Goal: Register for event/course

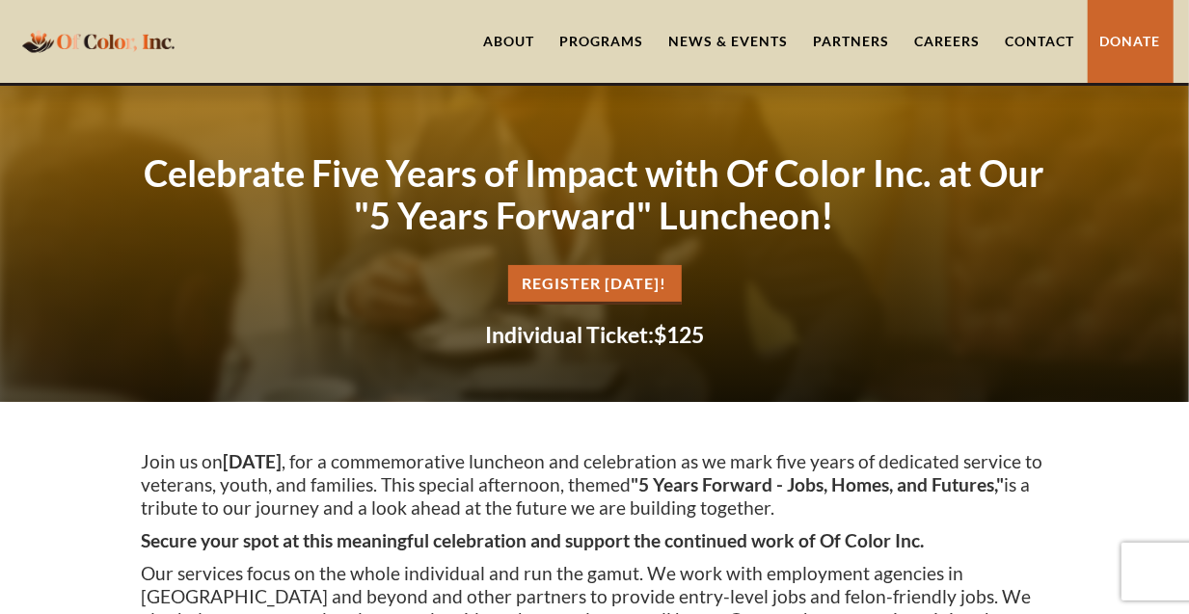
click at [630, 287] on link "REgister [DATE]!" at bounding box center [595, 285] width 174 height 40
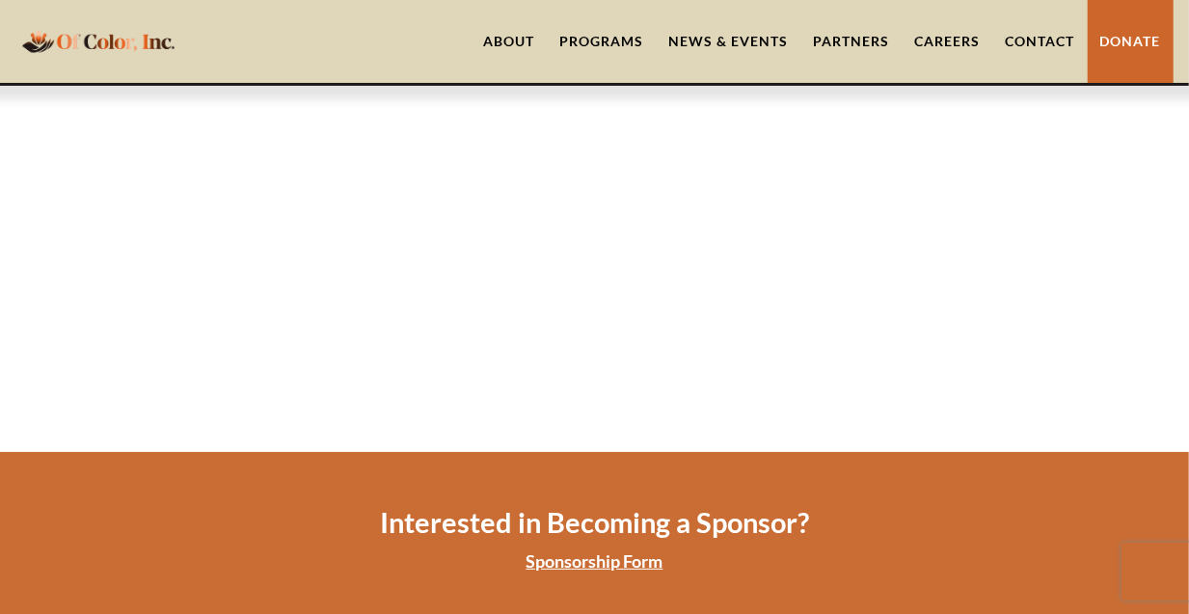
scroll to position [1604, 0]
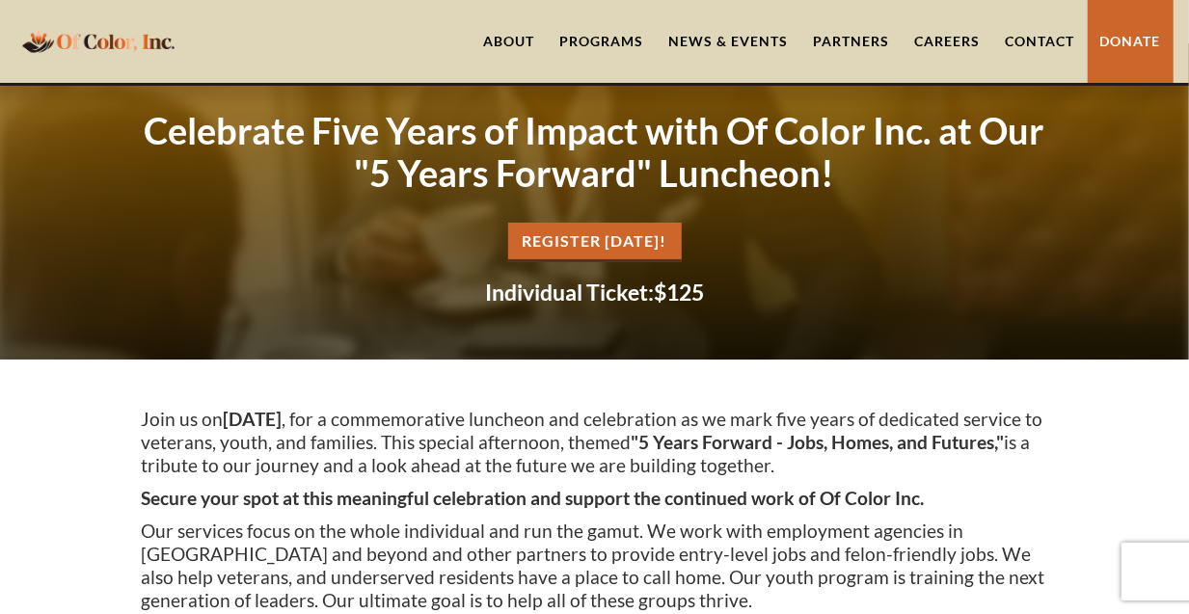
scroll to position [64, 0]
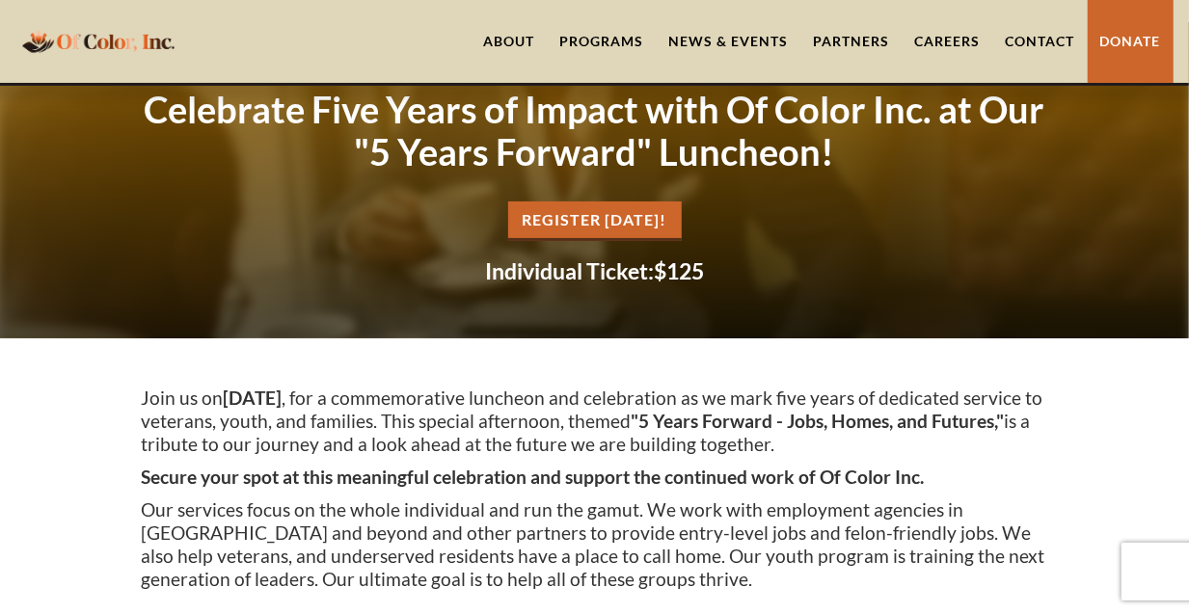
click at [574, 223] on link "REgister [DATE]!" at bounding box center [595, 222] width 174 height 40
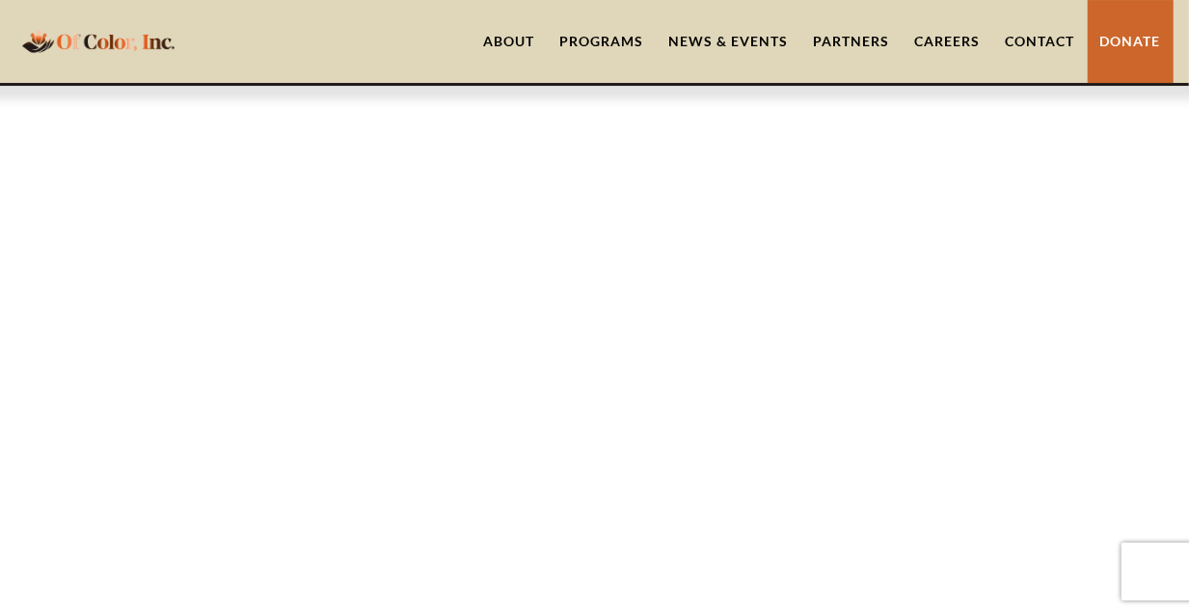
scroll to position [1604, 0]
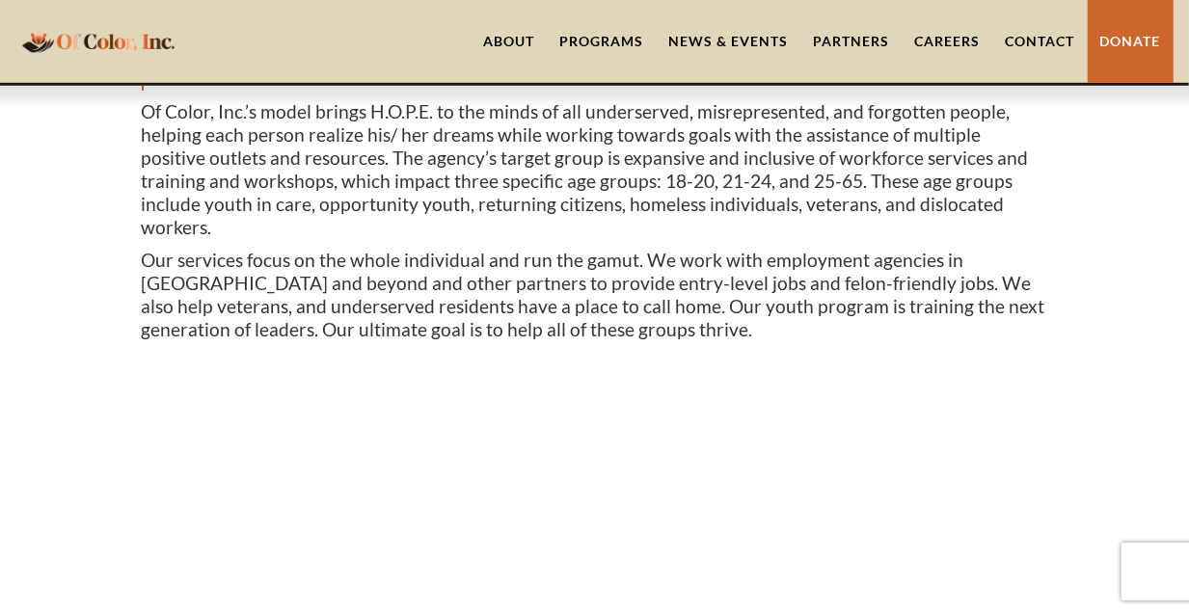
scroll to position [707, 0]
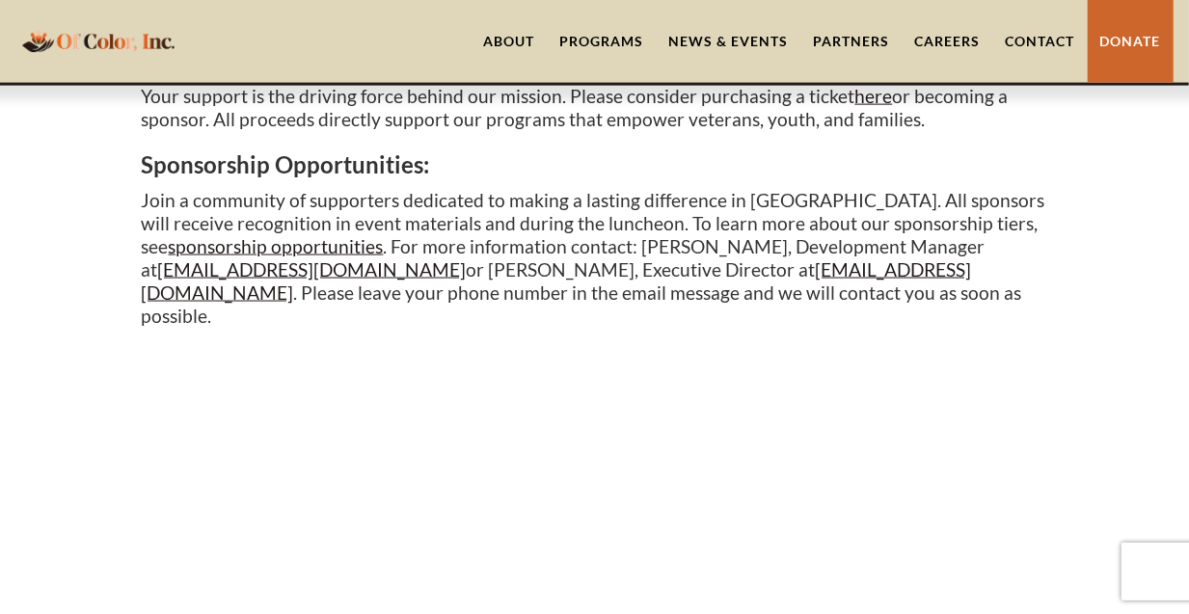
scroll to position [1283, 0]
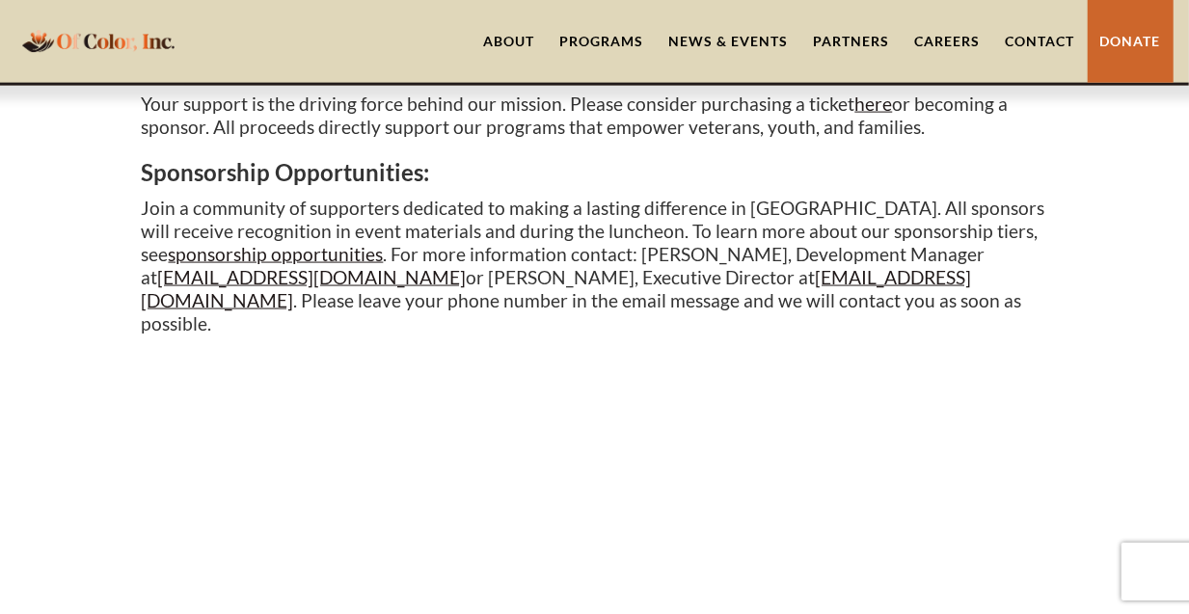
click at [1141, 50] on link "Donate" at bounding box center [1131, 41] width 86 height 83
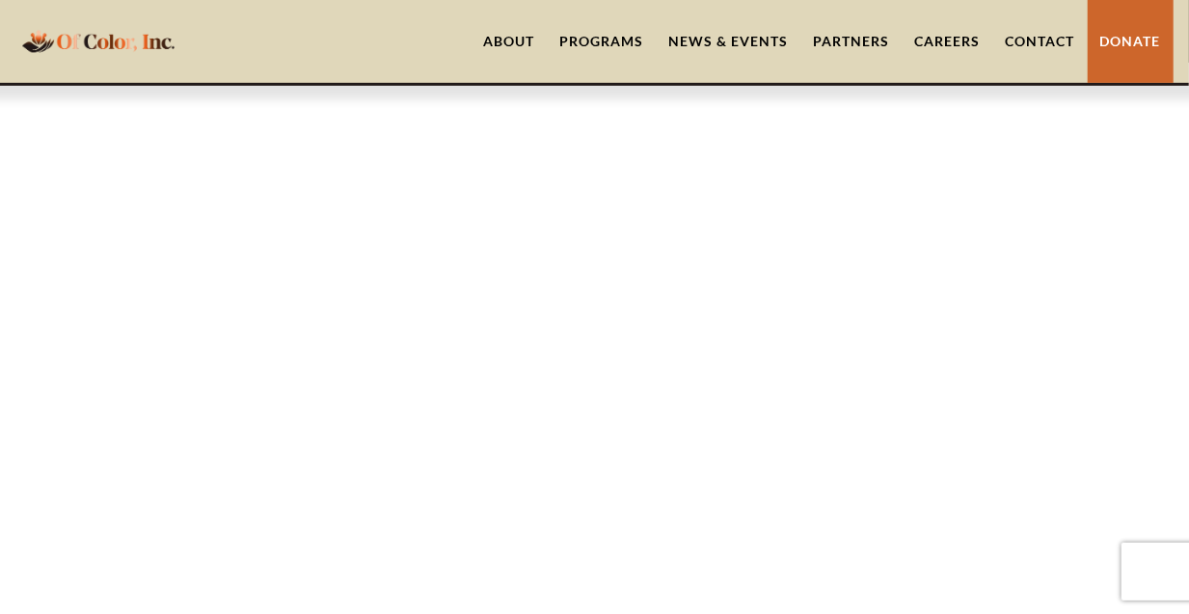
scroll to position [128, 0]
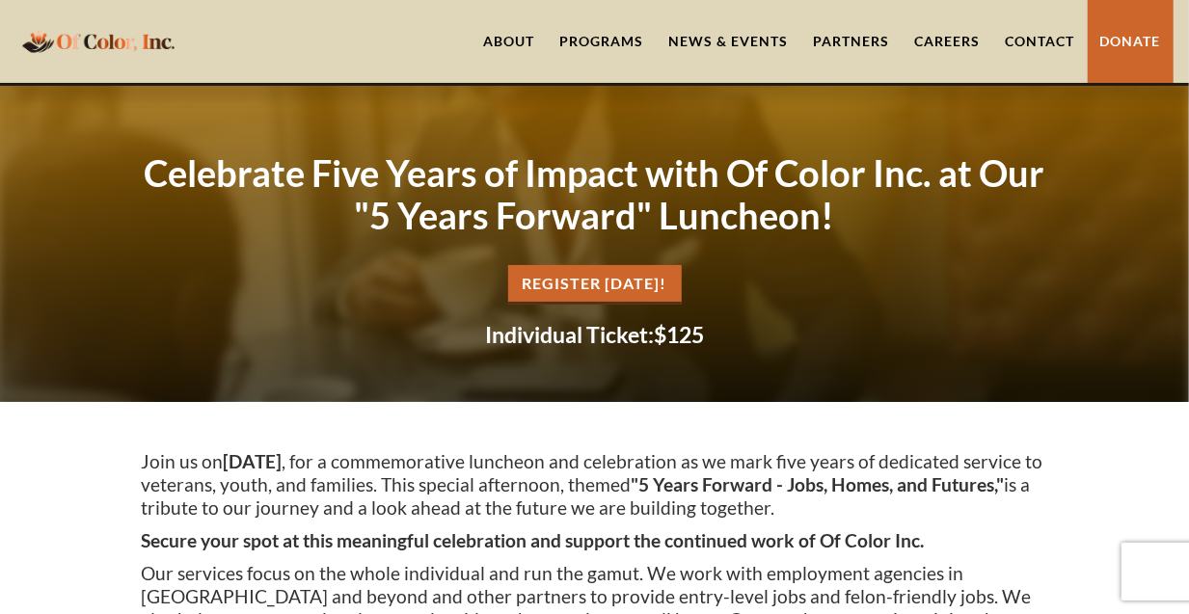
click at [610, 286] on link "REgister [DATE]!" at bounding box center [595, 285] width 174 height 40
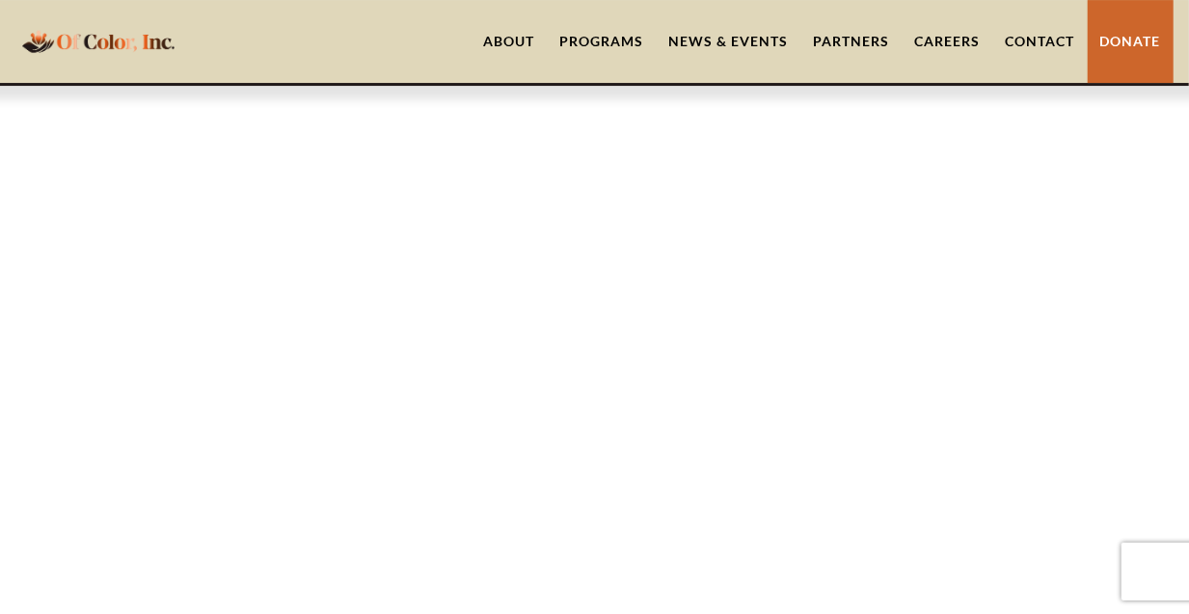
scroll to position [1604, 0]
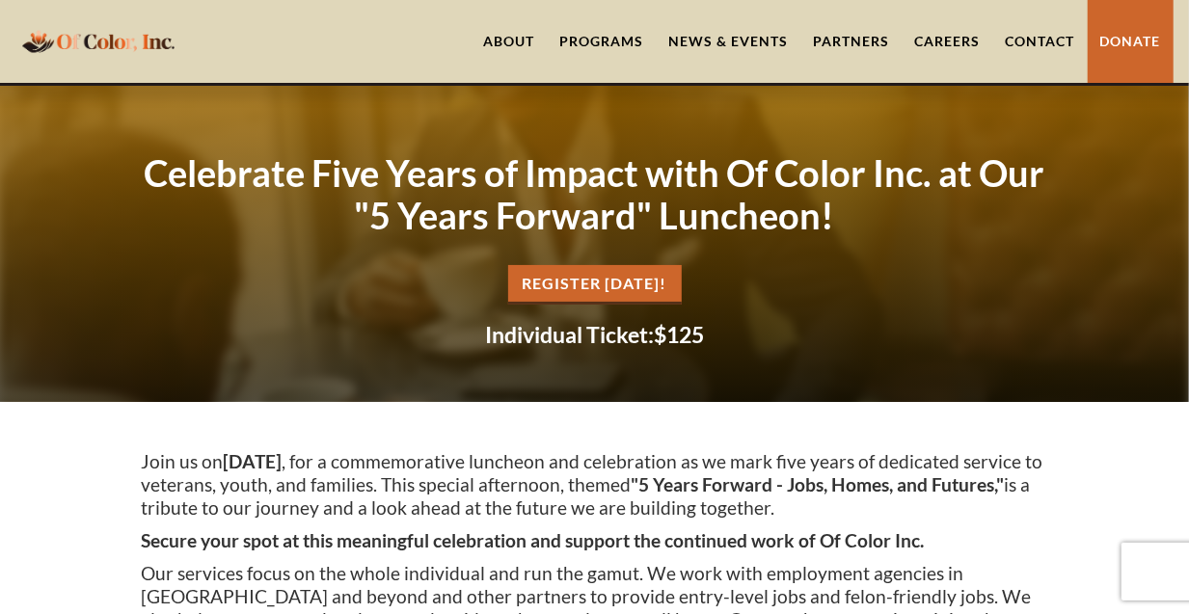
click at [579, 282] on link "REgister [DATE]!" at bounding box center [595, 285] width 174 height 40
